Goal: Task Accomplishment & Management: Use online tool/utility

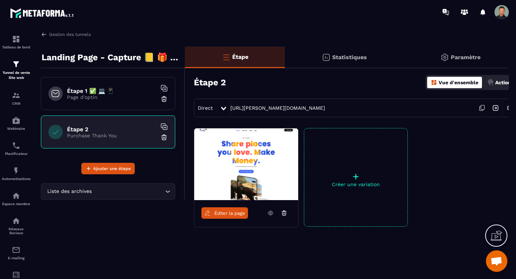
click at [40, 36] on div "Gestion des tunnels Landing Page - Capture 📒 🎁 Guide Offert Core Étape 1 ✅ 💻 📱 …" at bounding box center [271, 153] width 475 height 245
click at [42, 36] on img at bounding box center [44, 34] width 6 height 6
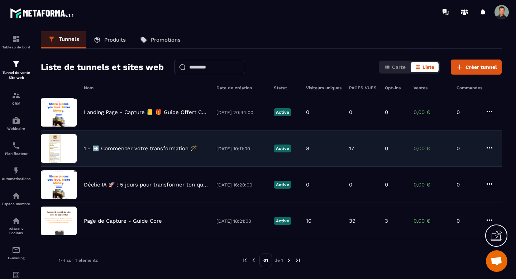
click at [140, 148] on p "1 - ➡️ Commencer votre transformation 🪄" at bounding box center [140, 148] width 113 height 6
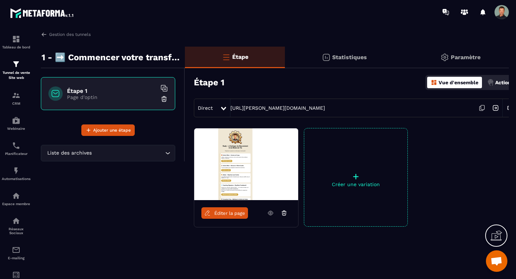
click at [235, 213] on span "Éditer la page" at bounding box center [229, 212] width 31 height 5
